Goal: Information Seeking & Learning: Learn about a topic

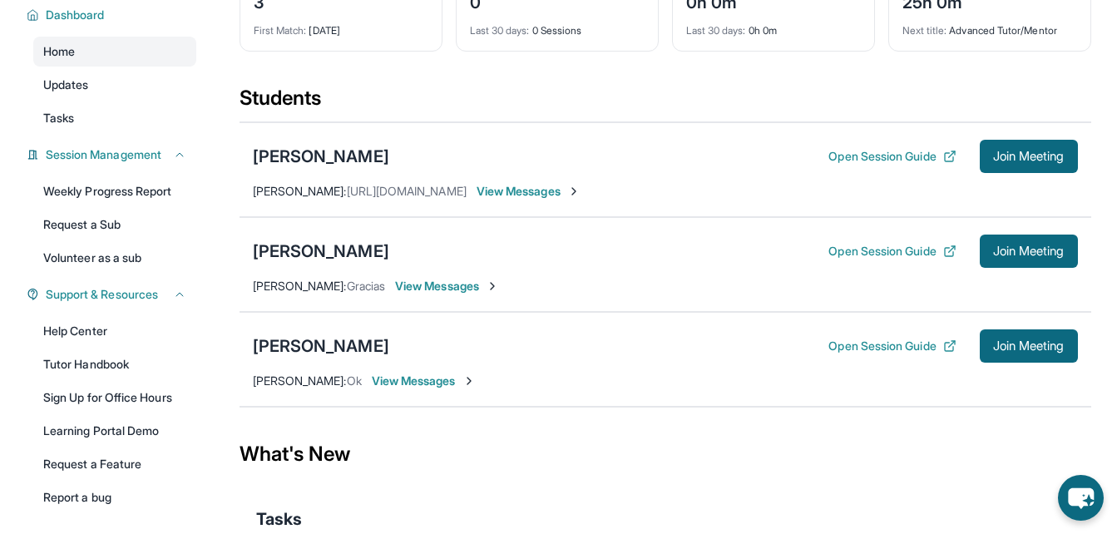
scroll to position [124, 0]
click at [856, 164] on button "Open Session Guide" at bounding box center [891, 155] width 127 height 17
click at [860, 259] on button "Open Session Guide" at bounding box center [891, 250] width 127 height 17
click at [845, 354] on button "Open Session Guide" at bounding box center [891, 345] width 127 height 17
click at [847, 354] on button "Open Session Guide" at bounding box center [891, 345] width 127 height 17
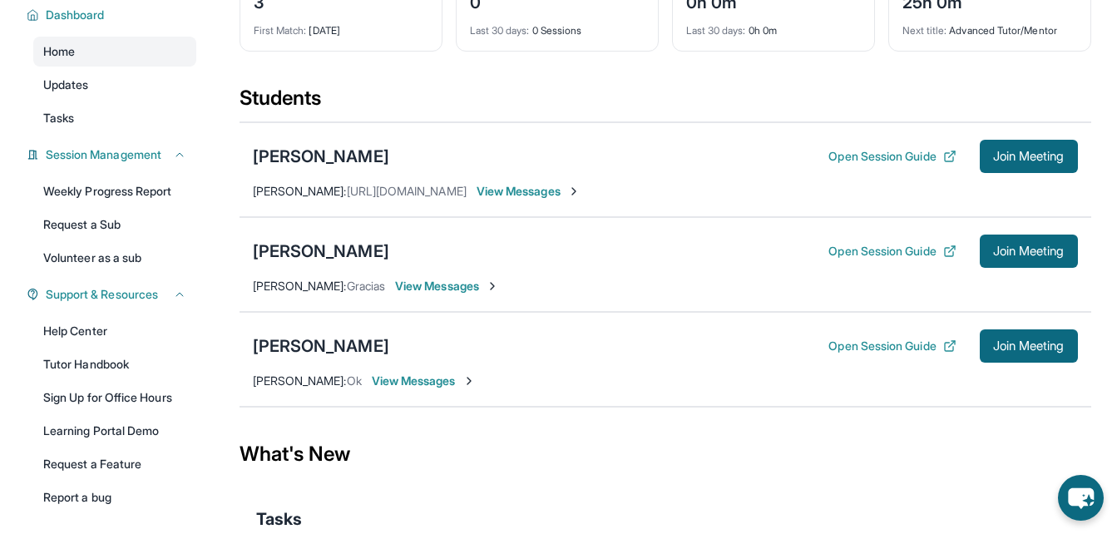
scroll to position [236, 0]
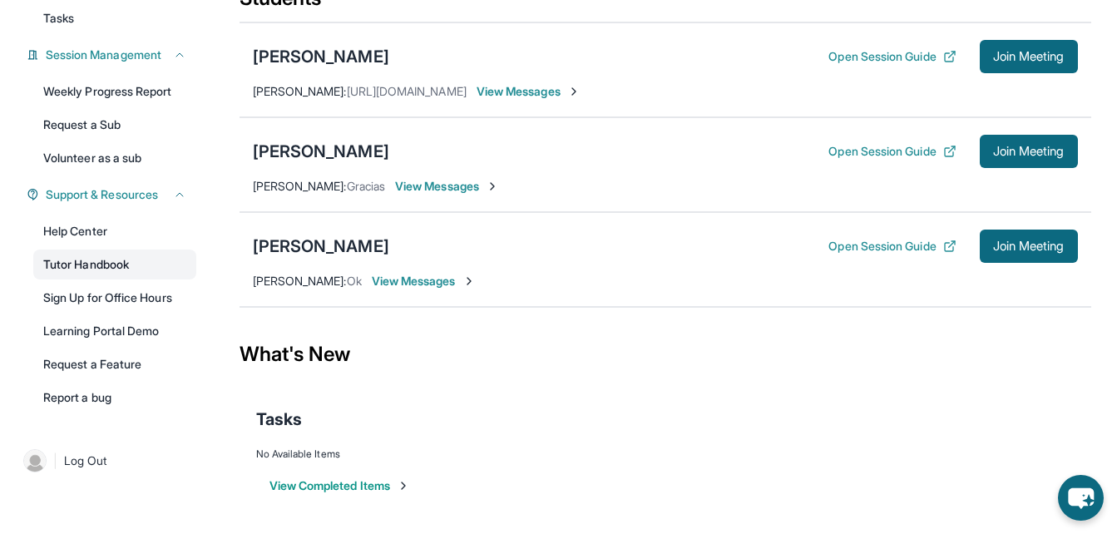
click at [76, 268] on link "Tutor Handbook" at bounding box center [114, 265] width 163 height 30
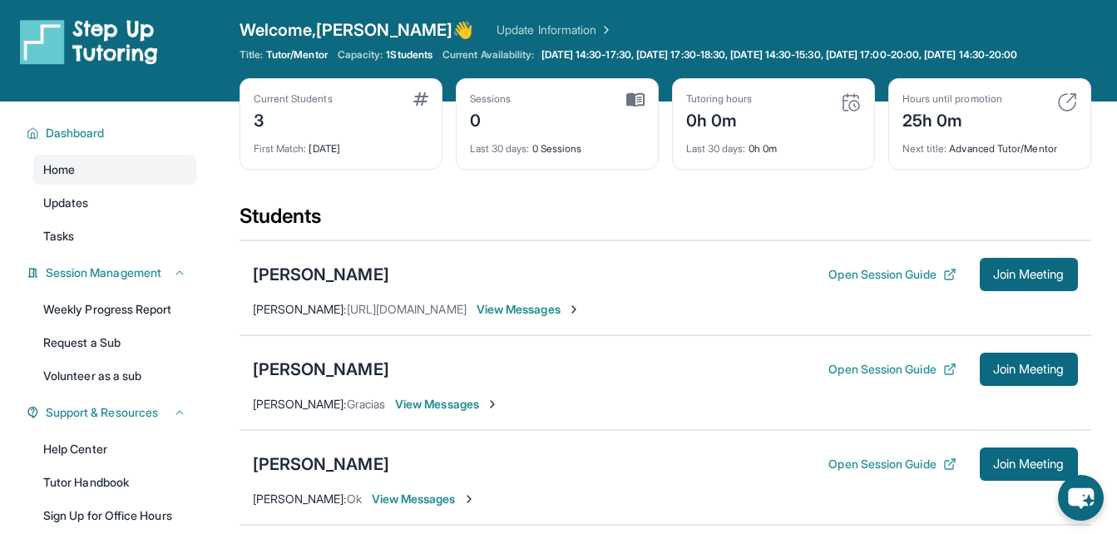
scroll to position [0, 0]
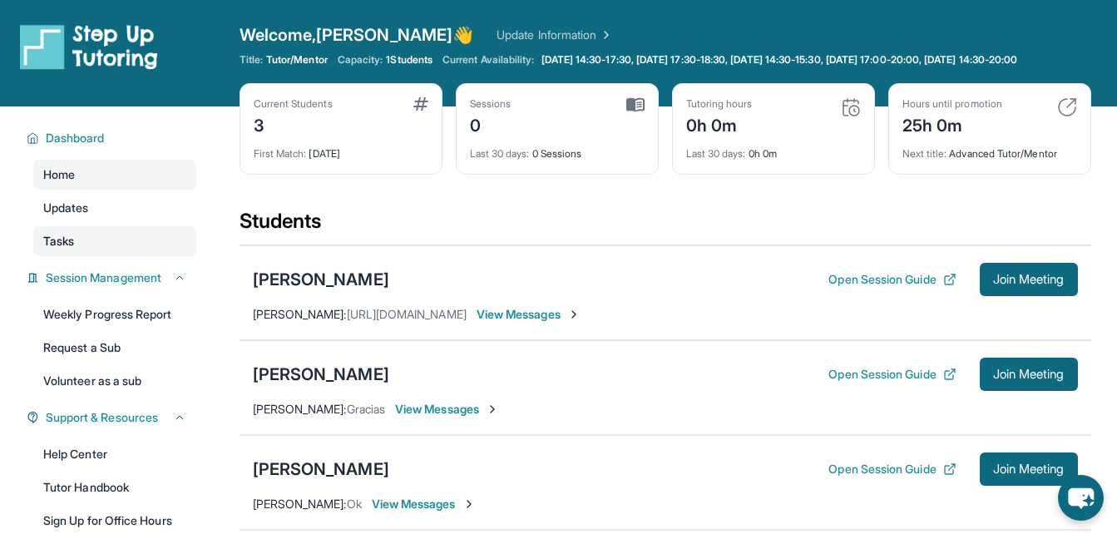
click at [65, 250] on span "Tasks" at bounding box center [58, 241] width 31 height 17
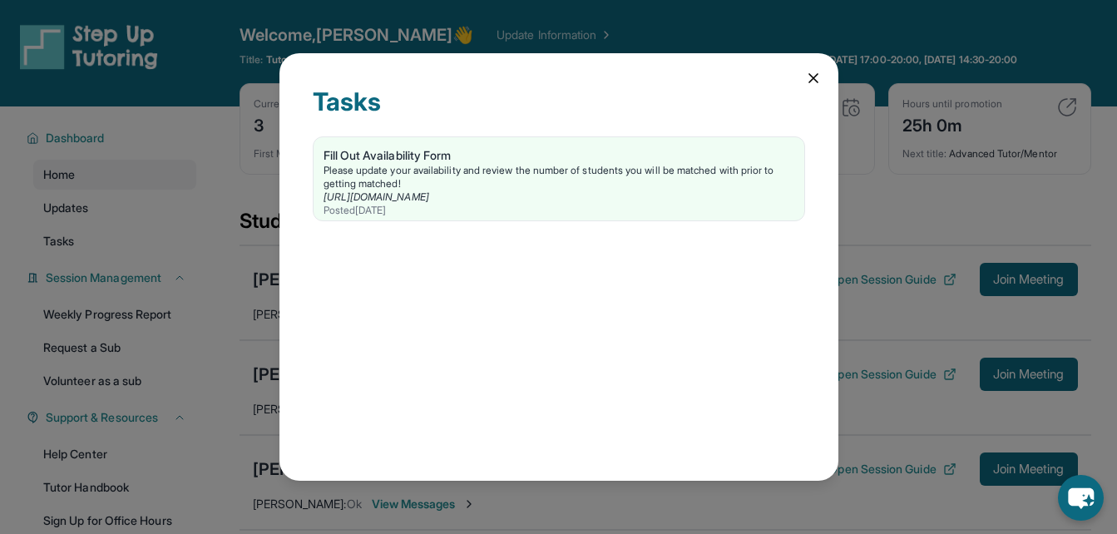
click at [802, 87] on div "Tasks" at bounding box center [559, 112] width 492 height 50
click at [810, 84] on icon at bounding box center [813, 78] width 17 height 17
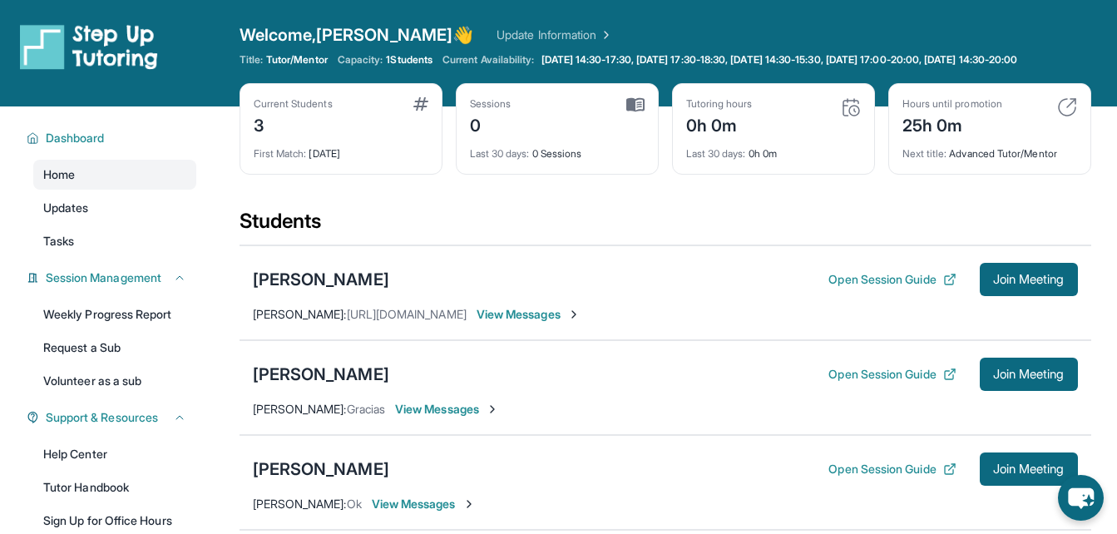
click at [627, 161] on div "Last 30 days : 0 Sessions" at bounding box center [557, 148] width 175 height 23
click at [375, 137] on div "Current Students 3" at bounding box center [341, 117] width 175 height 40
drag, startPoint x: 375, startPoint y: 149, endPoint x: 405, endPoint y: 163, distance: 33.1
click at [405, 163] on div "Current Students 3 First Match : 1 day ago" at bounding box center [341, 128] width 203 height 91
click at [405, 161] on div "First Match : 1 day ago" at bounding box center [341, 148] width 175 height 23
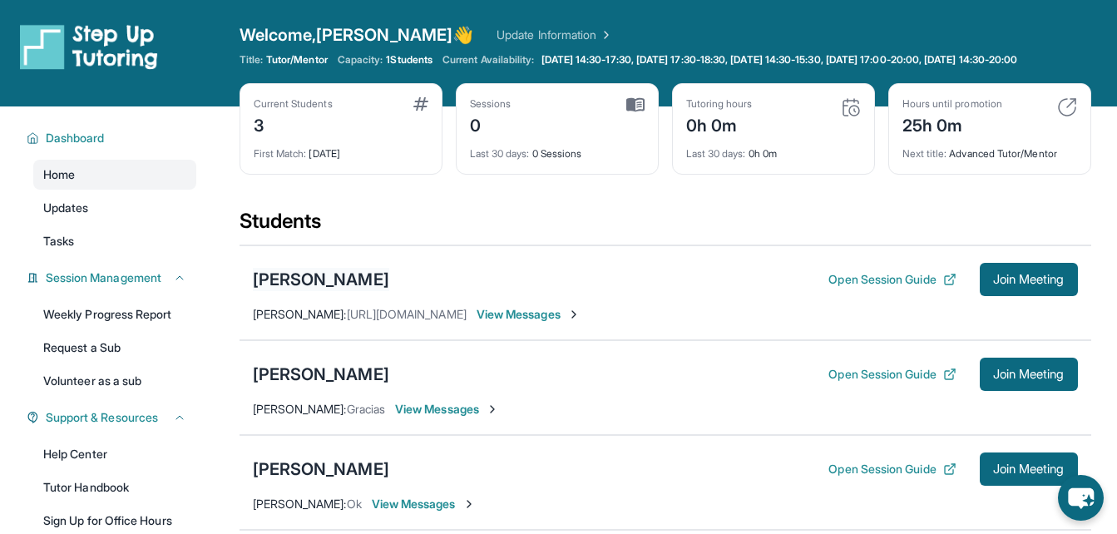
click at [268, 286] on div "Carlos Alcaraz" at bounding box center [321, 279] width 136 height 23
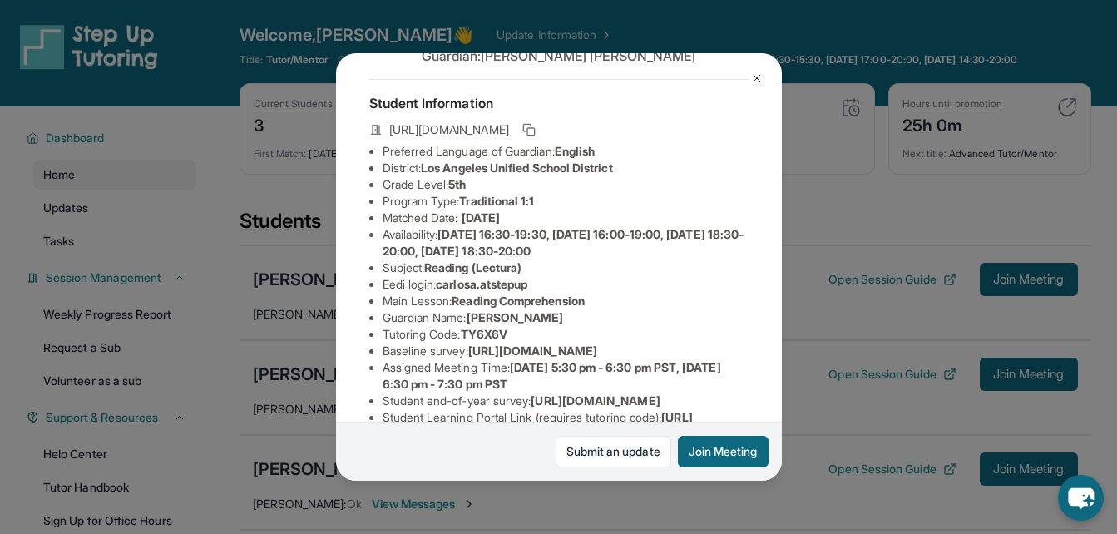
scroll to position [65, 0]
click at [755, 81] on img at bounding box center [756, 78] width 13 height 13
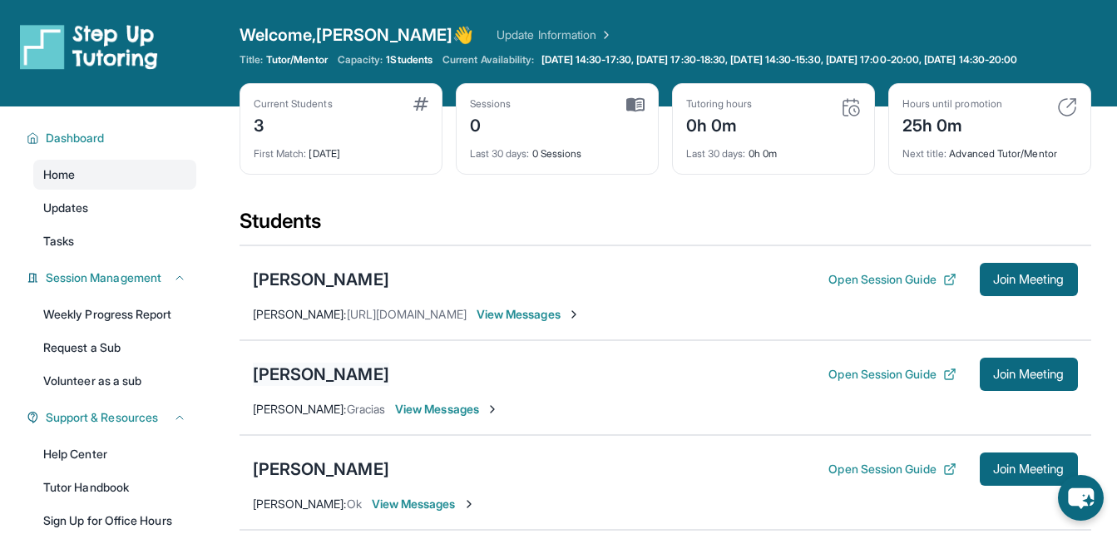
click at [383, 378] on div "Aryani Maeli Ortiz Nieto" at bounding box center [321, 374] width 136 height 23
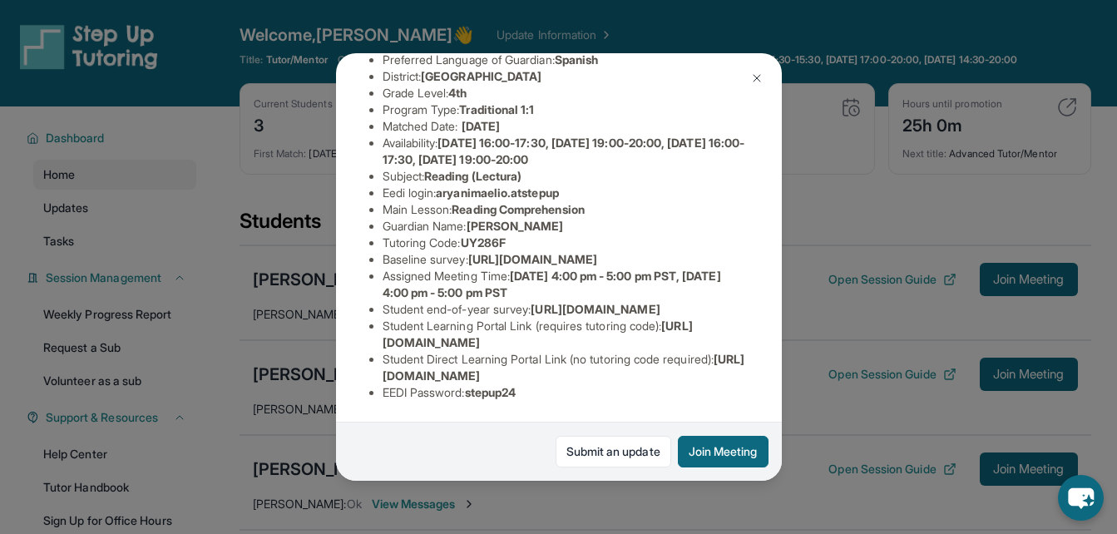
scroll to position [215, 0]
click at [759, 74] on img at bounding box center [756, 78] width 13 height 13
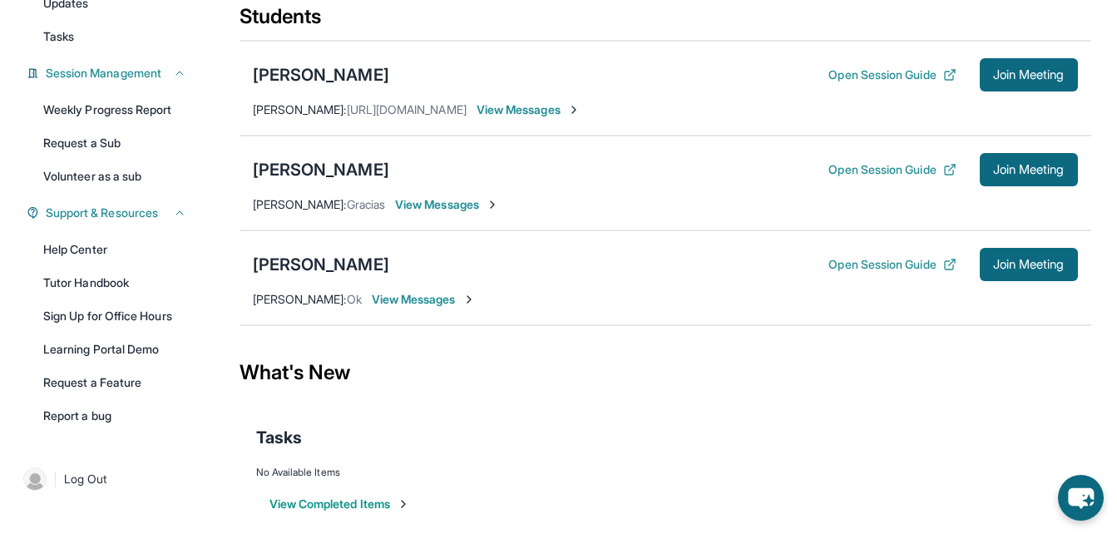
scroll to position [236, 0]
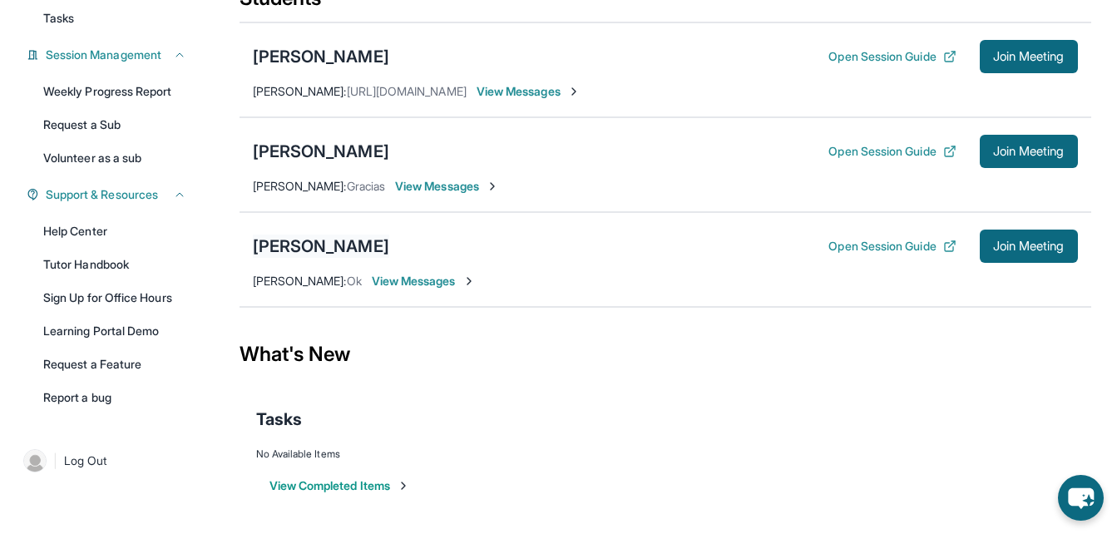
click at [277, 239] on div "Brahim Mejia" at bounding box center [321, 246] width 136 height 23
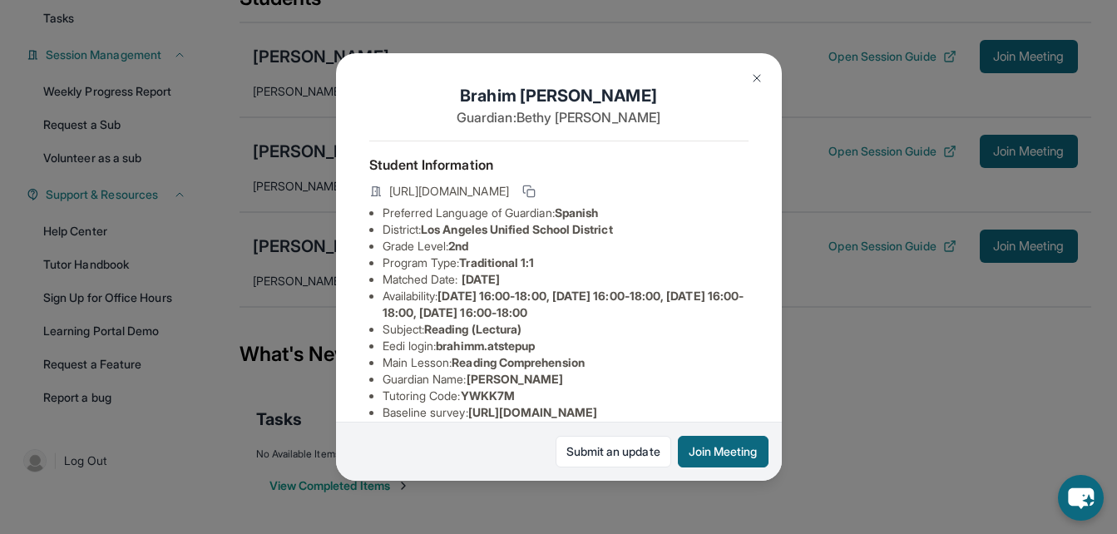
scroll to position [0, 0]
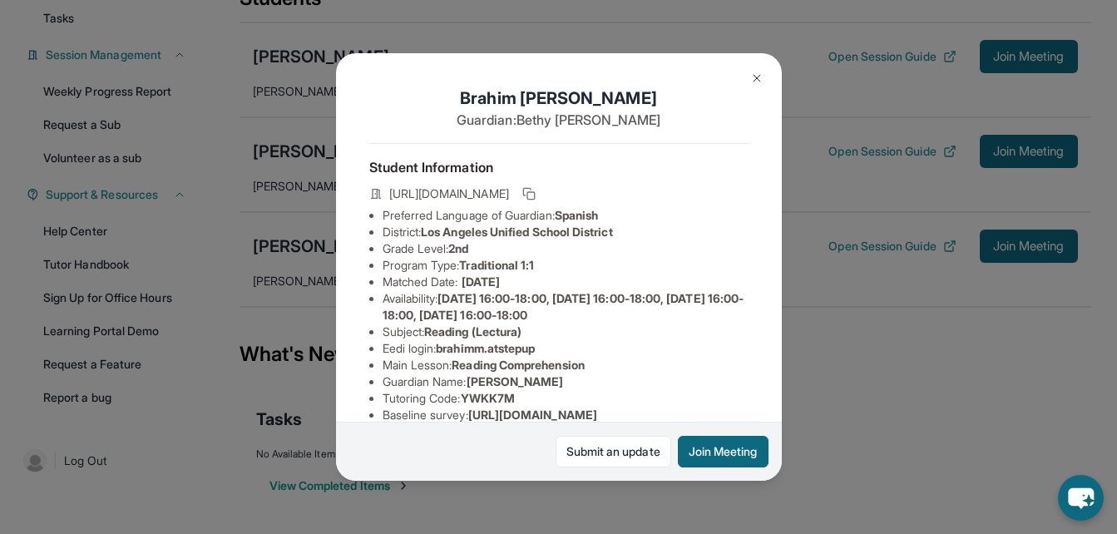
click at [750, 77] on img at bounding box center [756, 78] width 13 height 13
